Goal: Find specific page/section: Find specific page/section

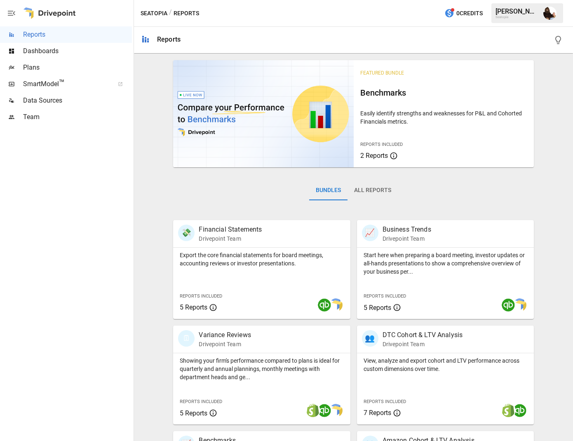
click at [31, 68] on span "Plans" at bounding box center [77, 68] width 109 height 10
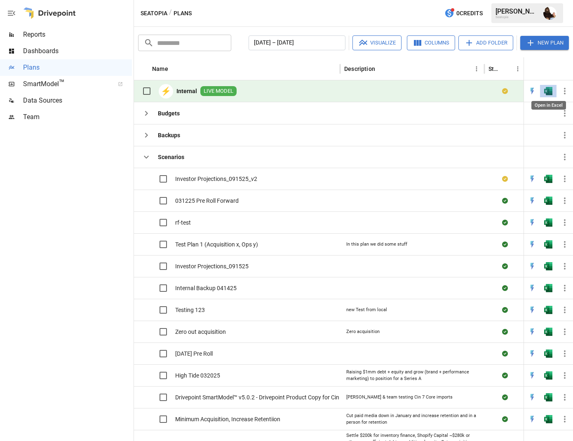
click at [551, 93] on img "Open in Excel" at bounding box center [549, 91] width 8 height 8
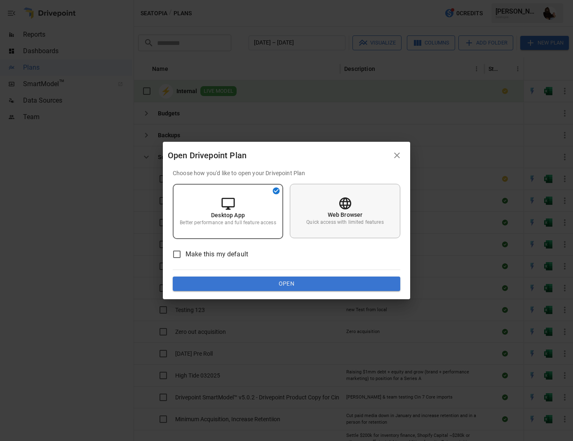
click at [358, 196] on div "Web Browser Quick access with limited features" at bounding box center [345, 211] width 111 height 54
click at [296, 286] on button "Open" at bounding box center [287, 284] width 228 height 15
